Goal: Find specific page/section: Find specific page/section

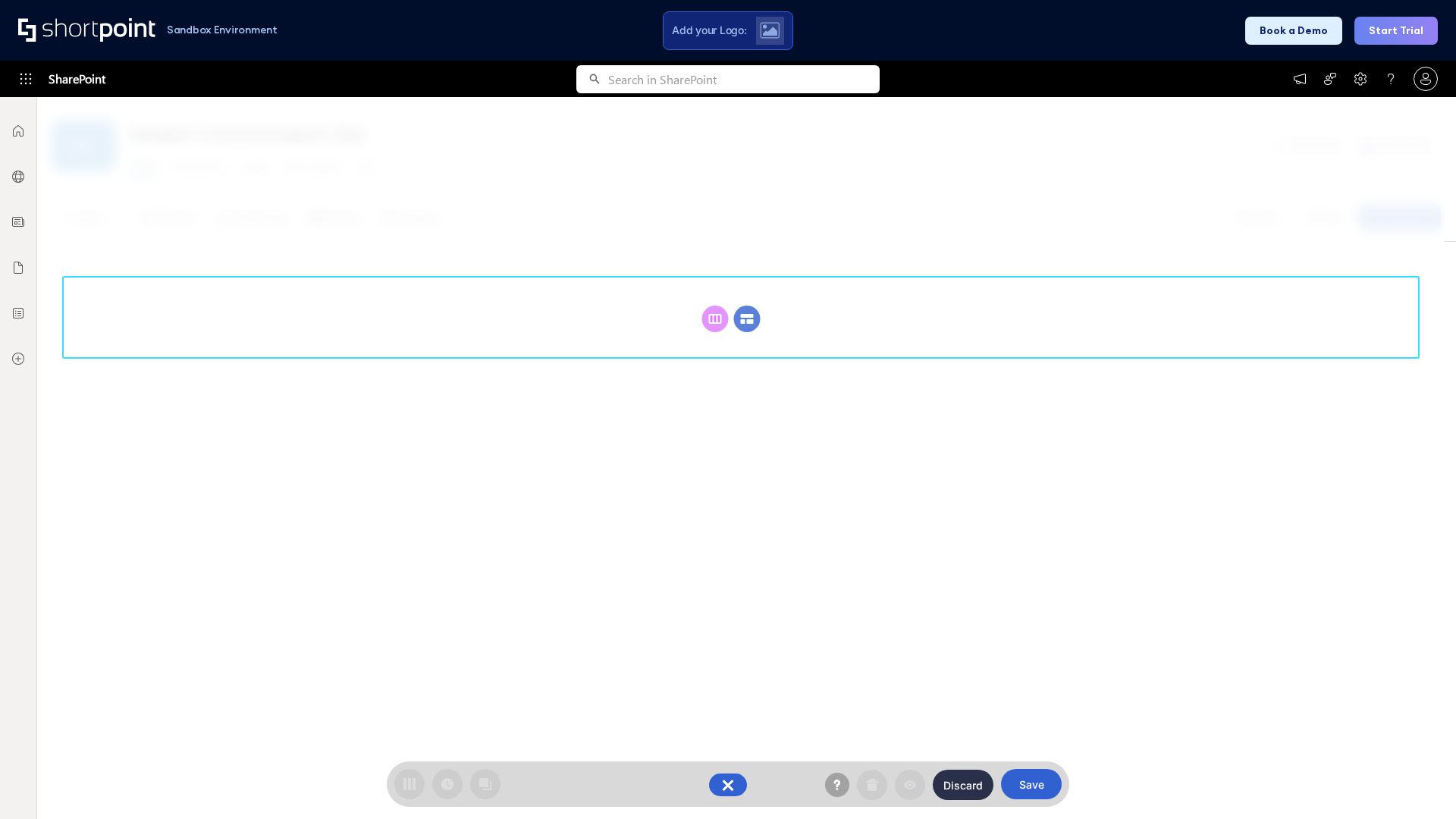
scroll to position [209, 0]
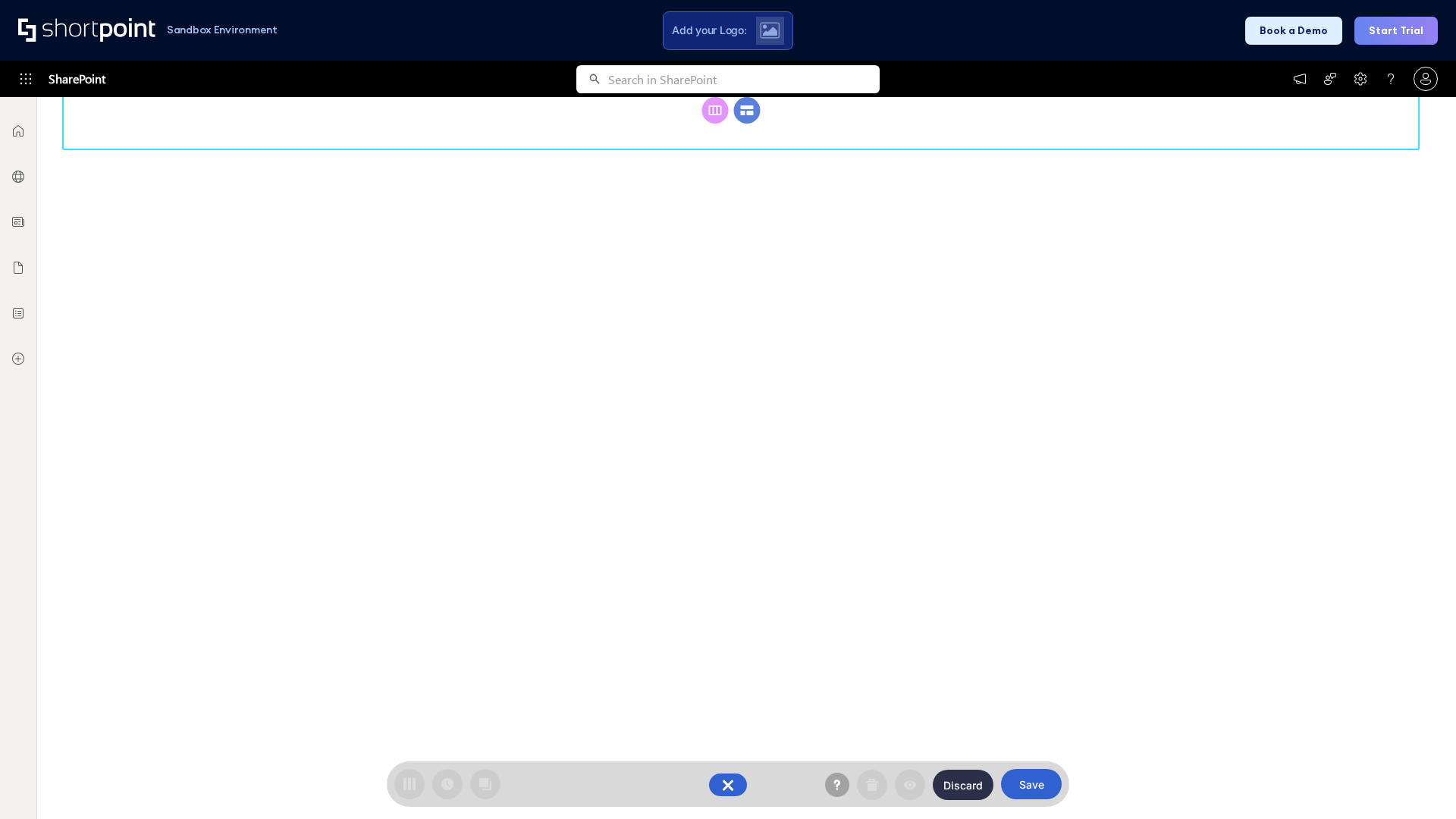
click at [747, 110] on circle at bounding box center [748, 111] width 27 height 27
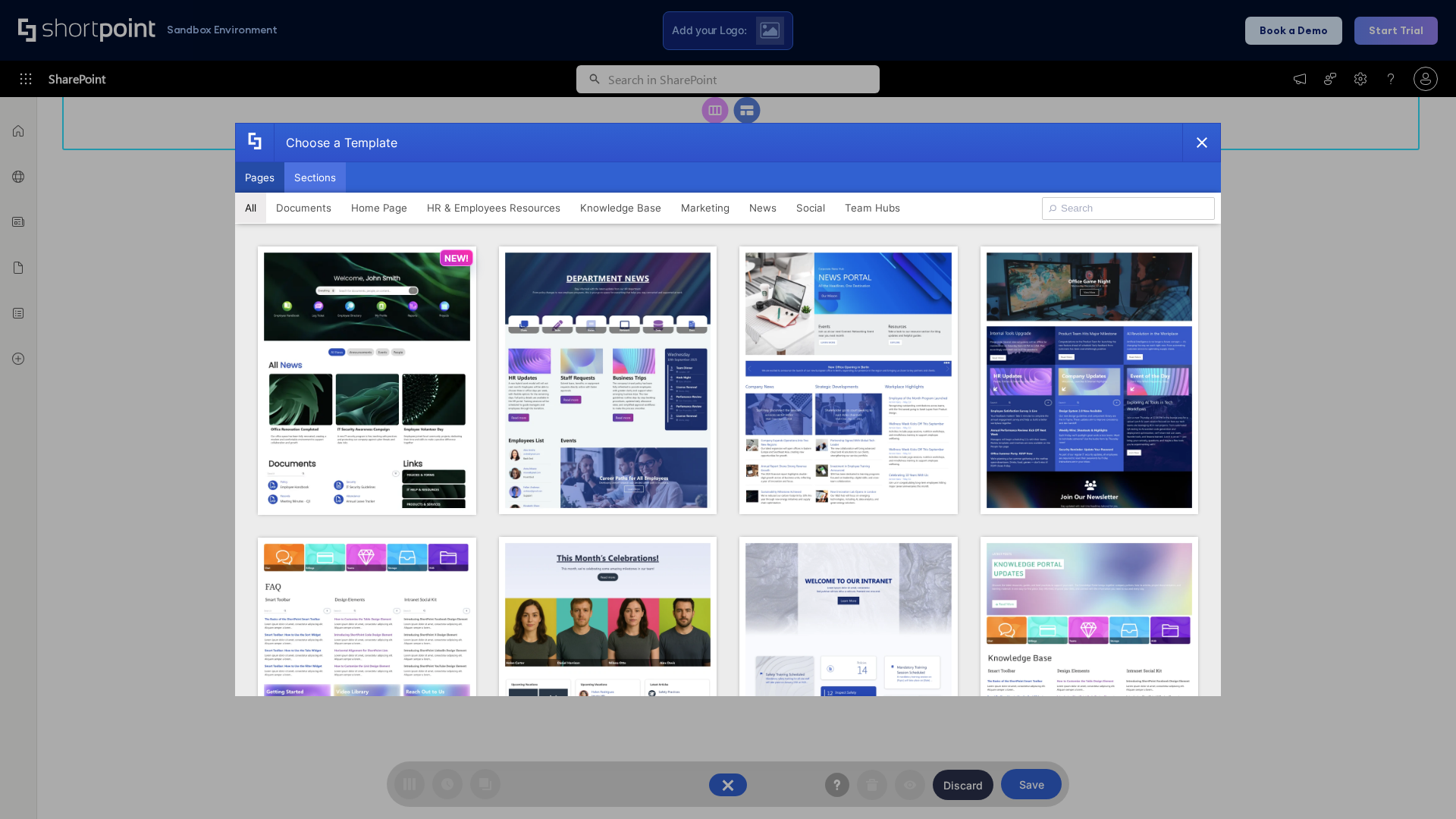
click at [315, 177] on button "Sections" at bounding box center [315, 178] width 62 height 31
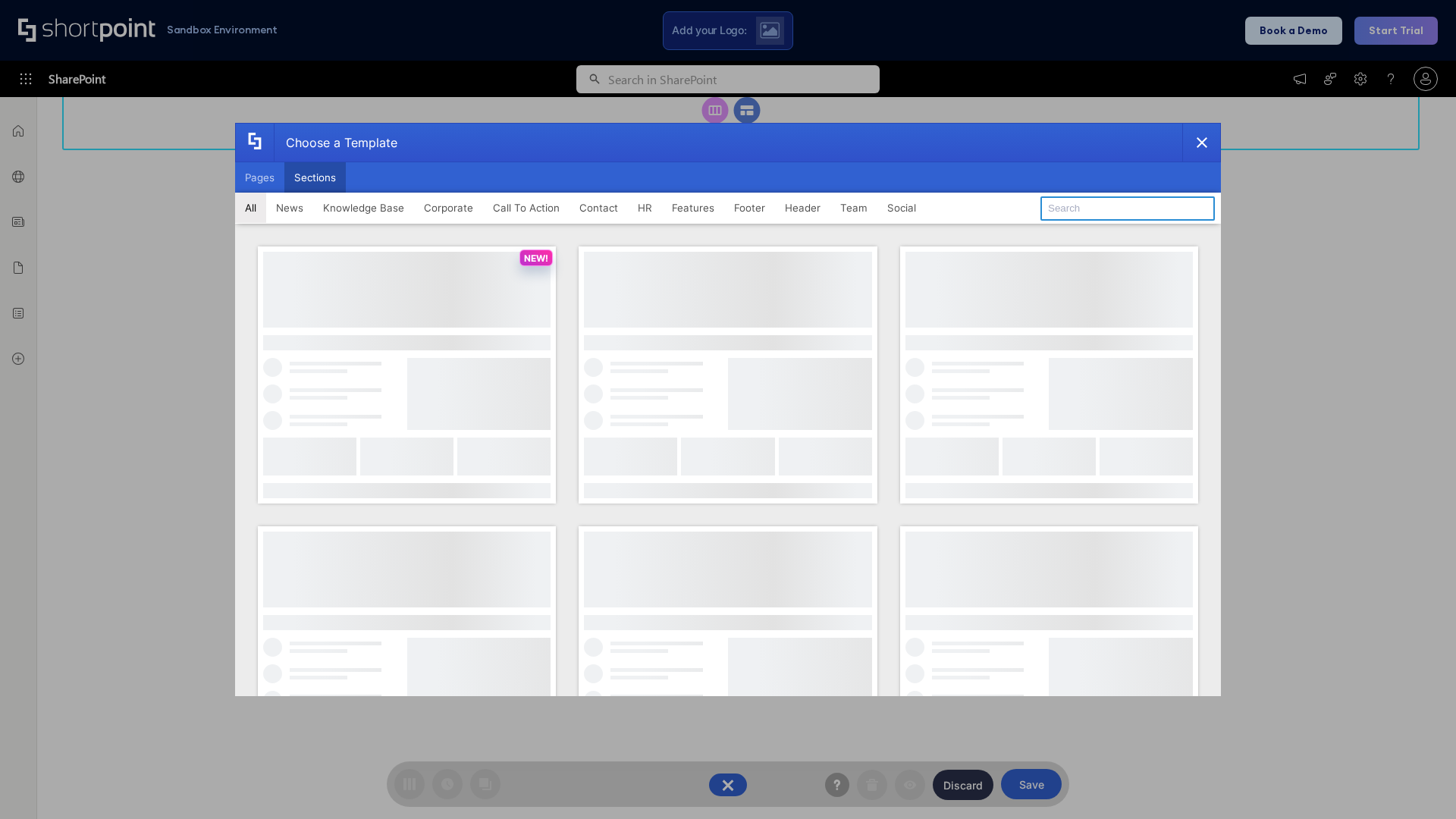
type input "HR"
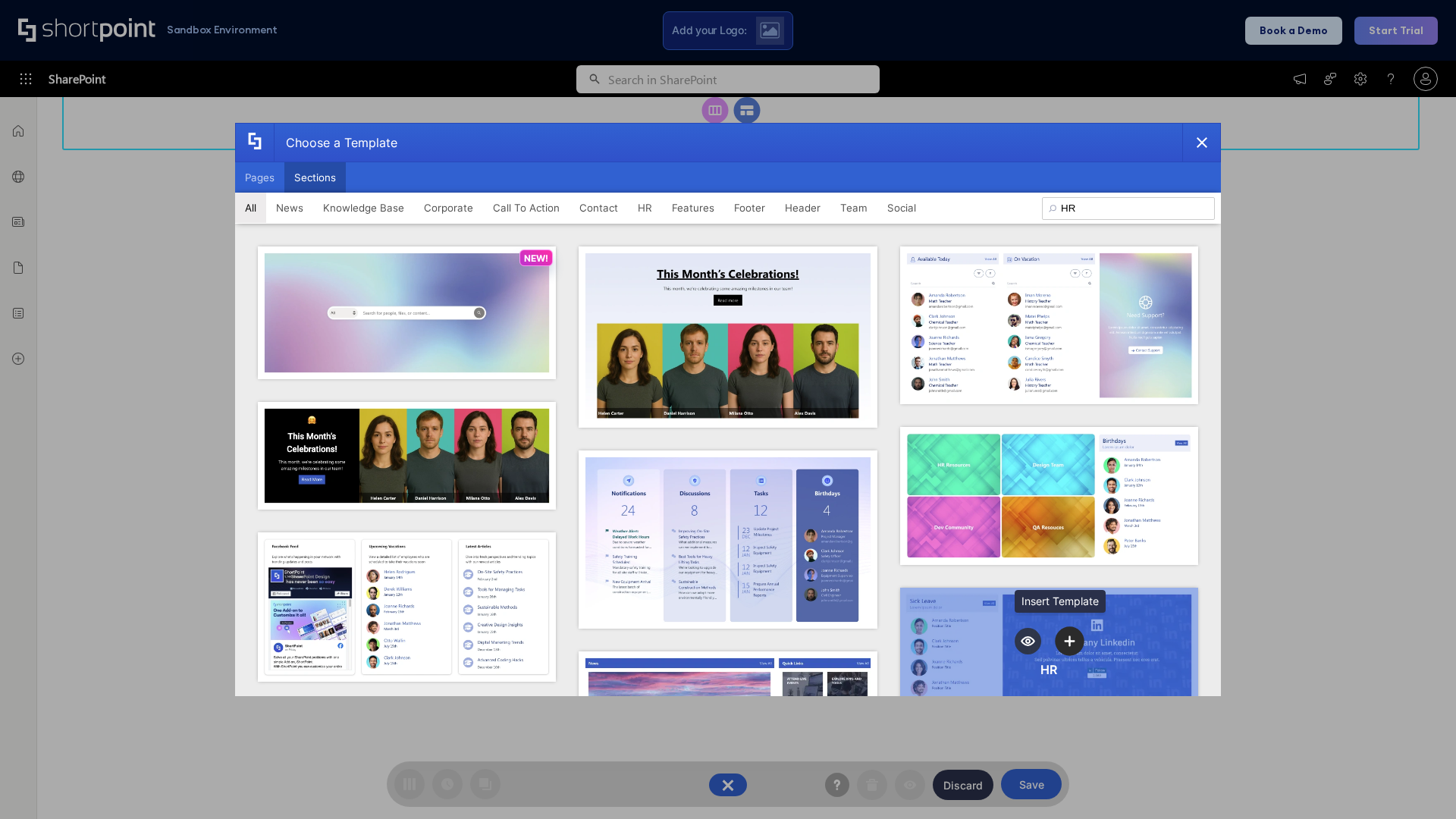
click at [1064, 636] on icon "template selector" at bounding box center [1069, 640] width 11 height 11
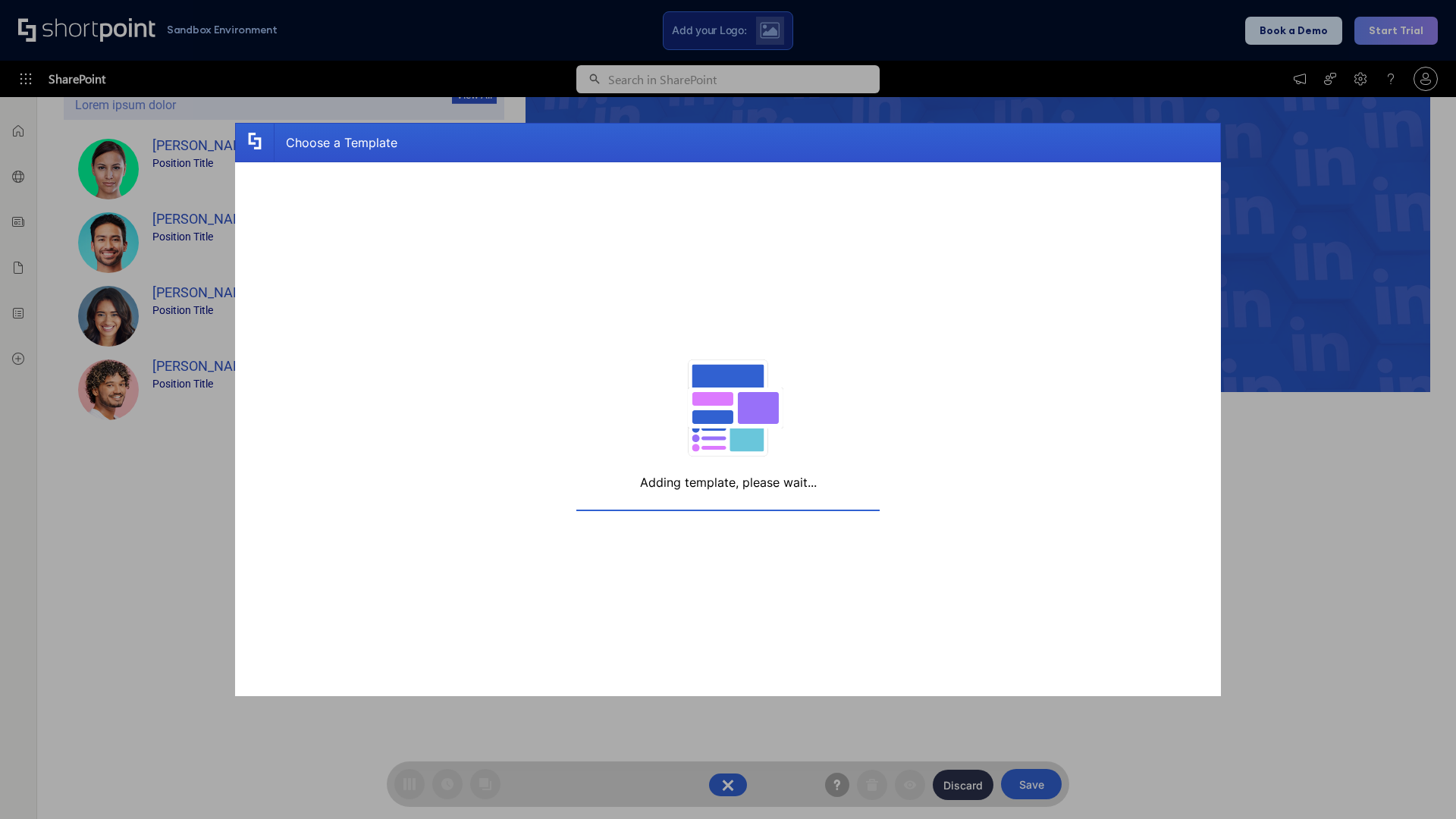
scroll to position [242, 0]
